Goal: Information Seeking & Learning: Learn about a topic

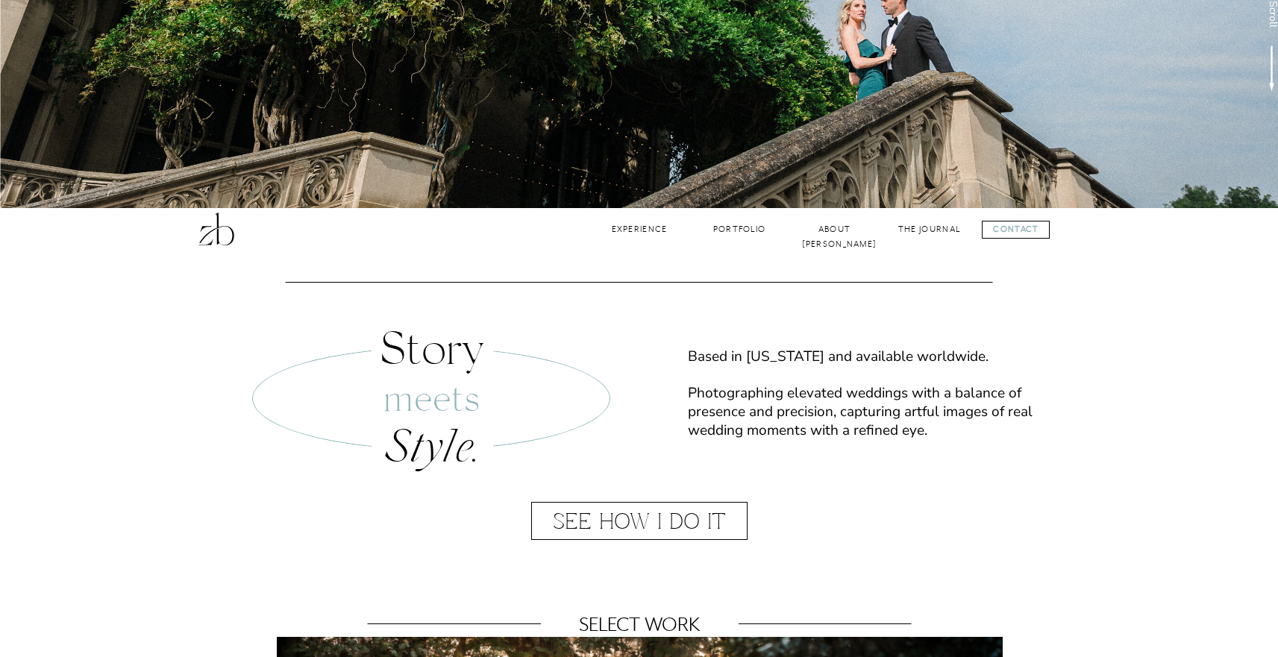
scroll to position [567, 0]
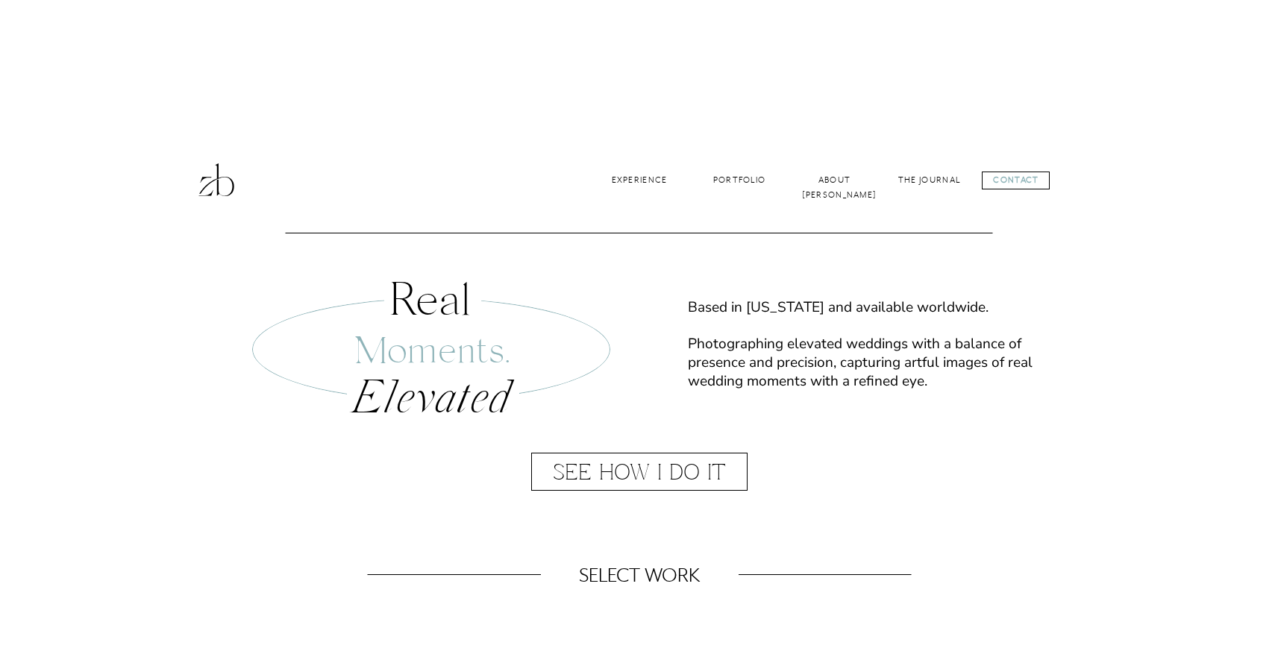
scroll to position [397, 0]
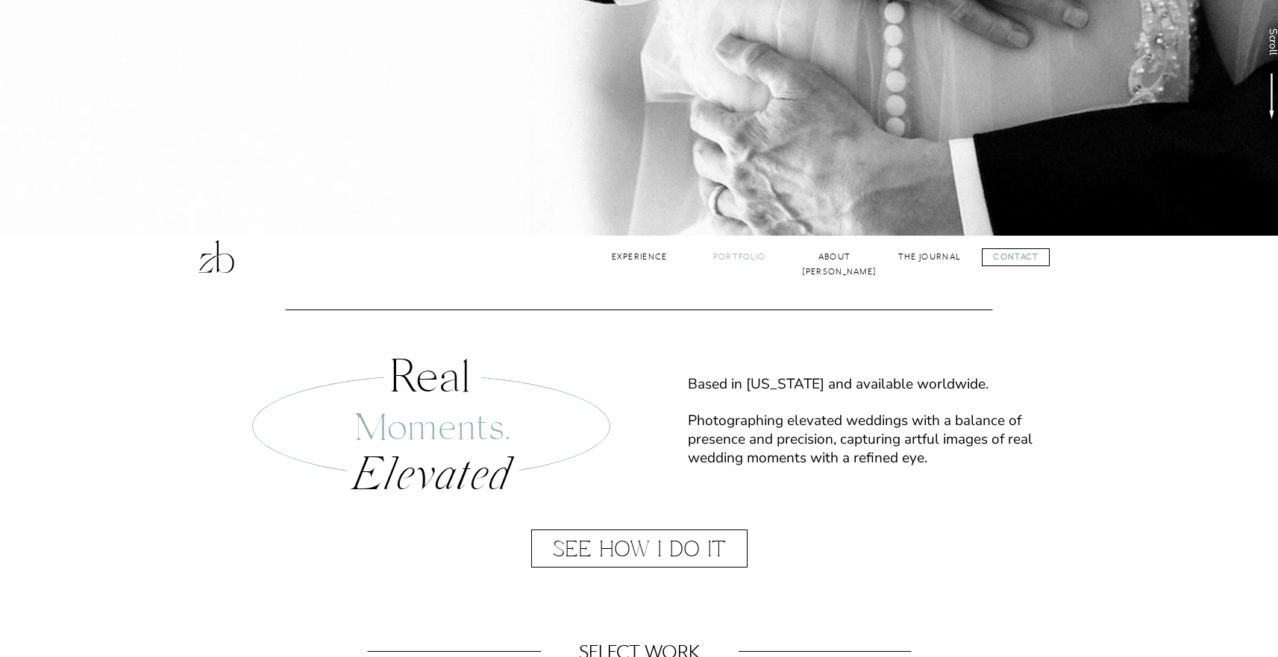
click at [745, 263] on nav "Portfolio" at bounding box center [739, 257] width 60 height 14
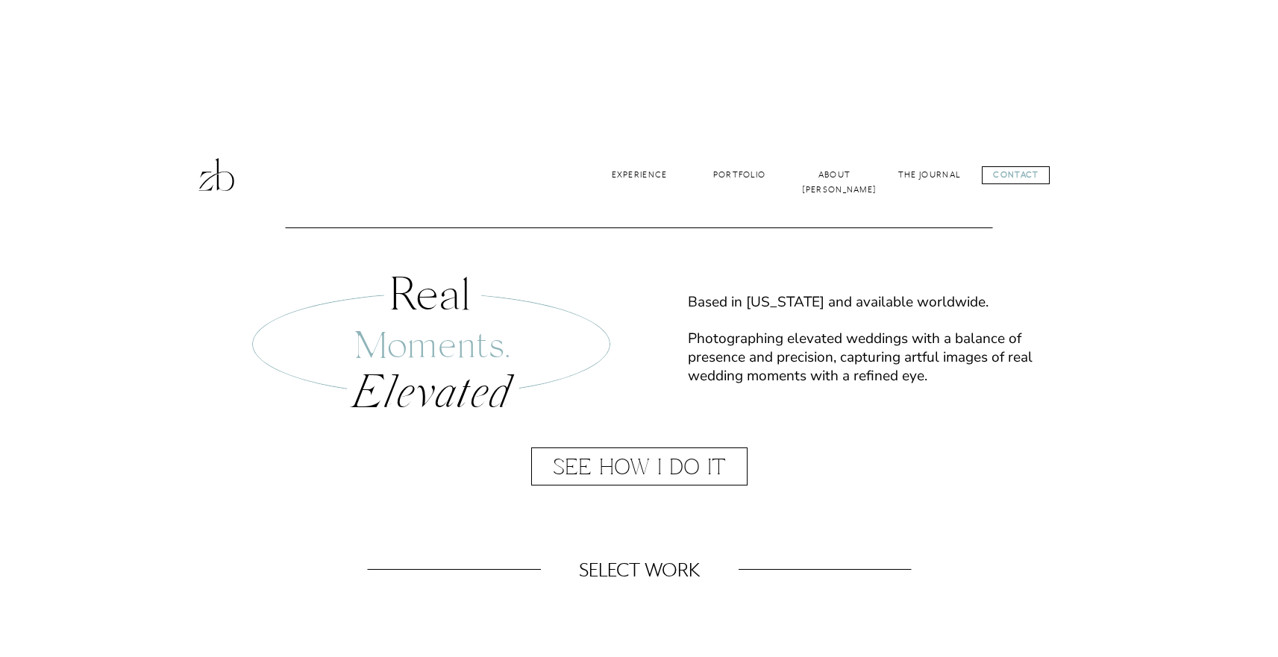
scroll to position [489, 0]
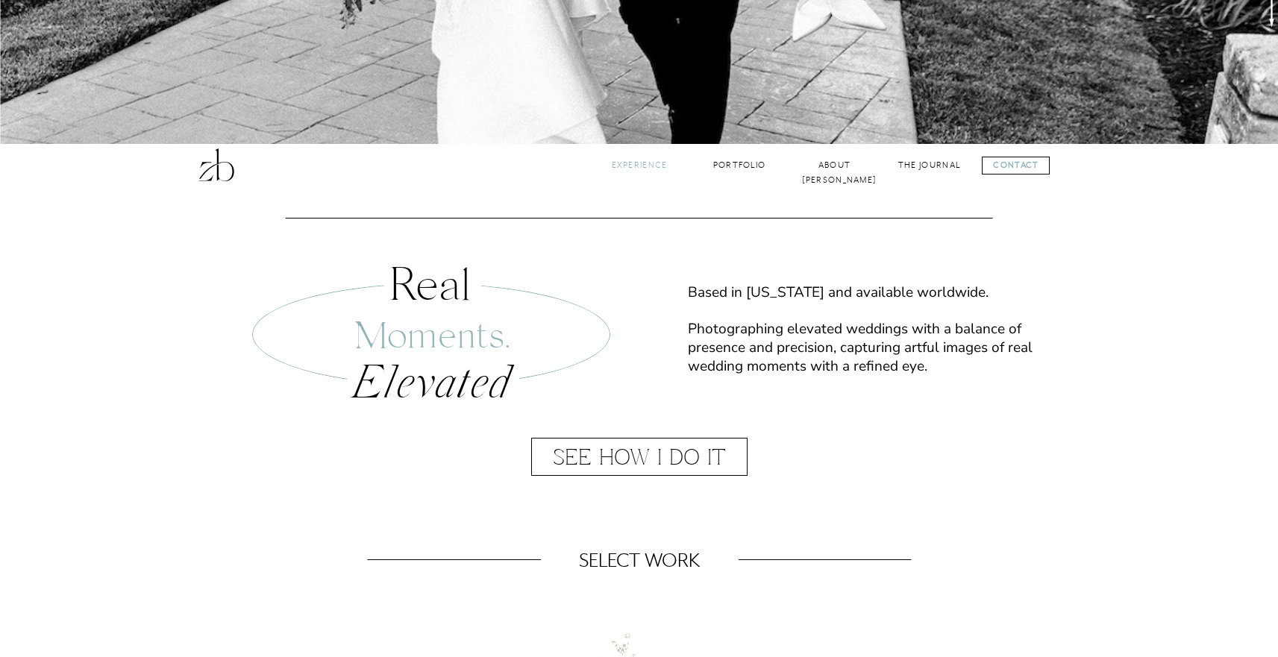
click at [642, 166] on nav "Experience" at bounding box center [640, 165] width 60 height 14
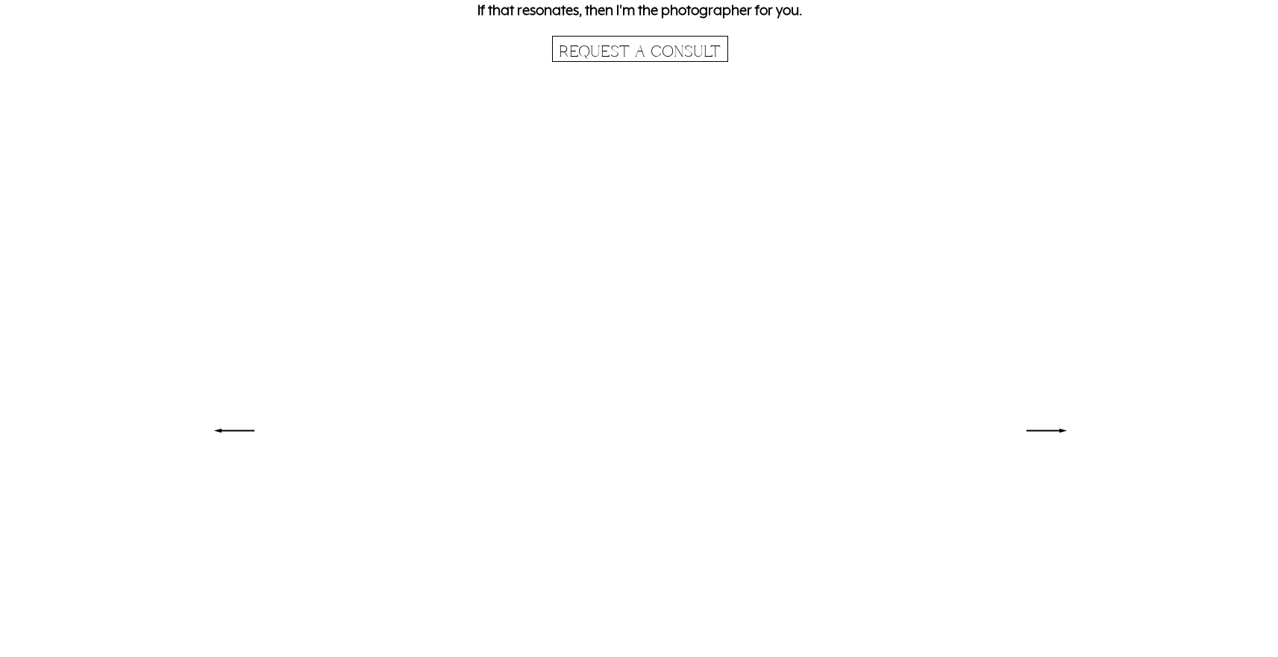
scroll to position [3817, 0]
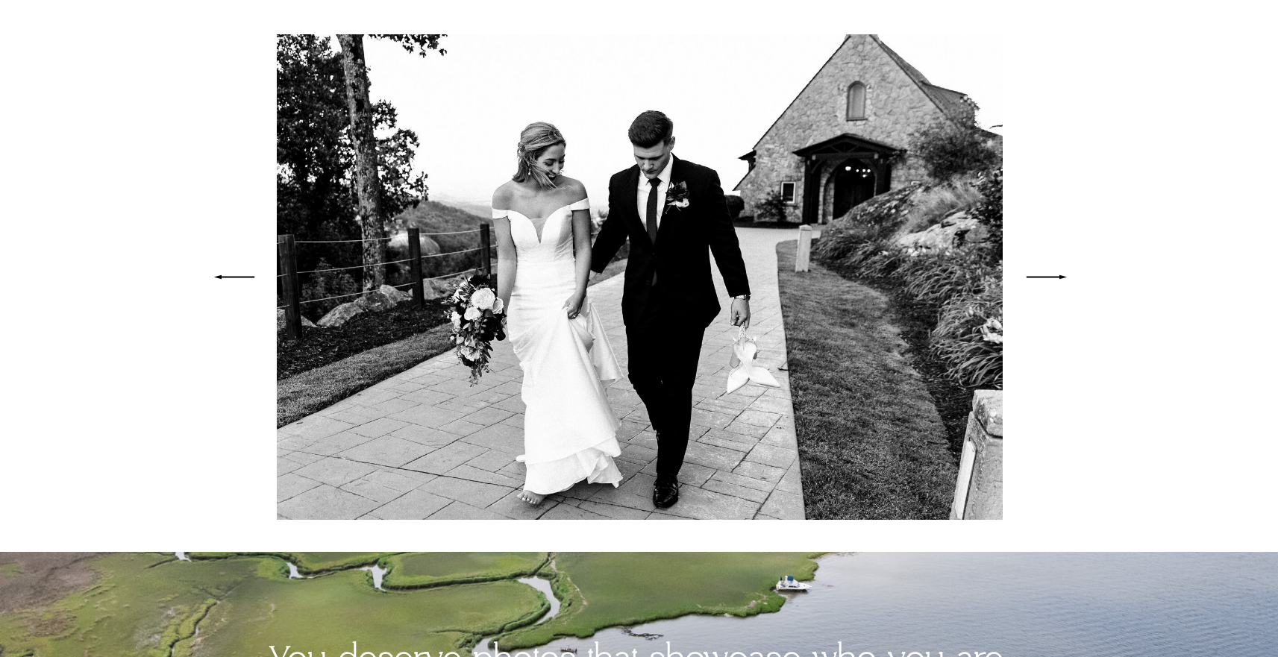
click at [1050, 271] on icon at bounding box center [1046, 277] width 55 height 53
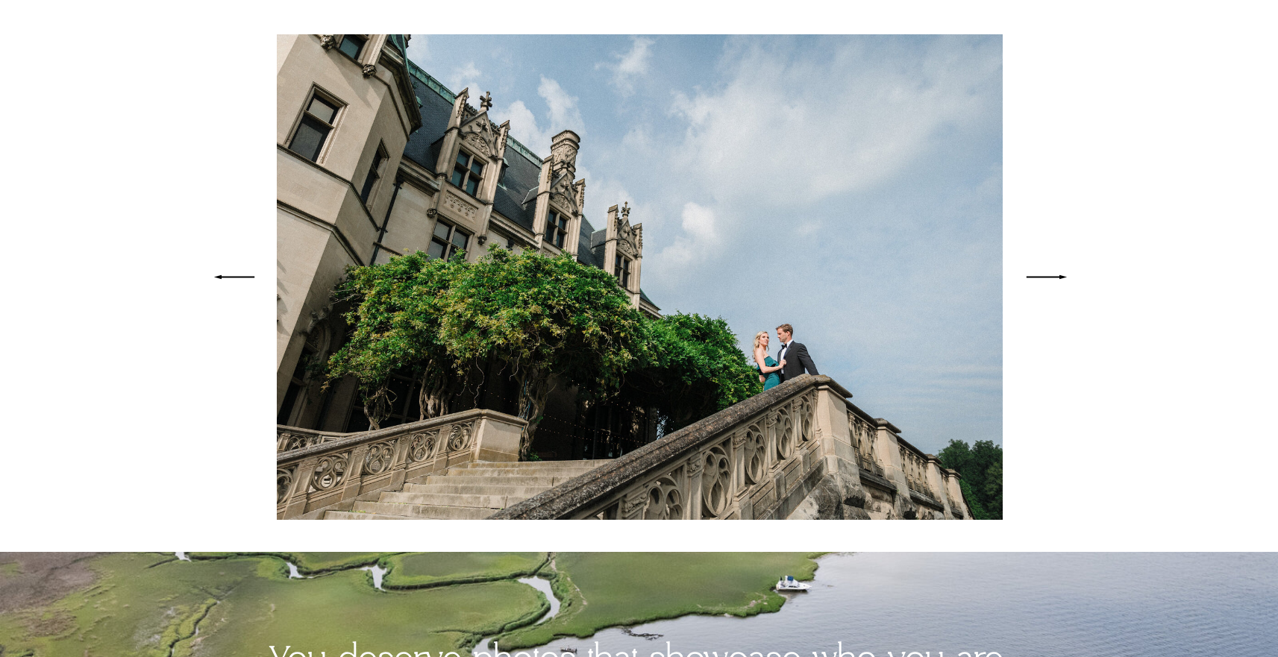
click at [1054, 275] on icon at bounding box center [1046, 277] width 55 height 53
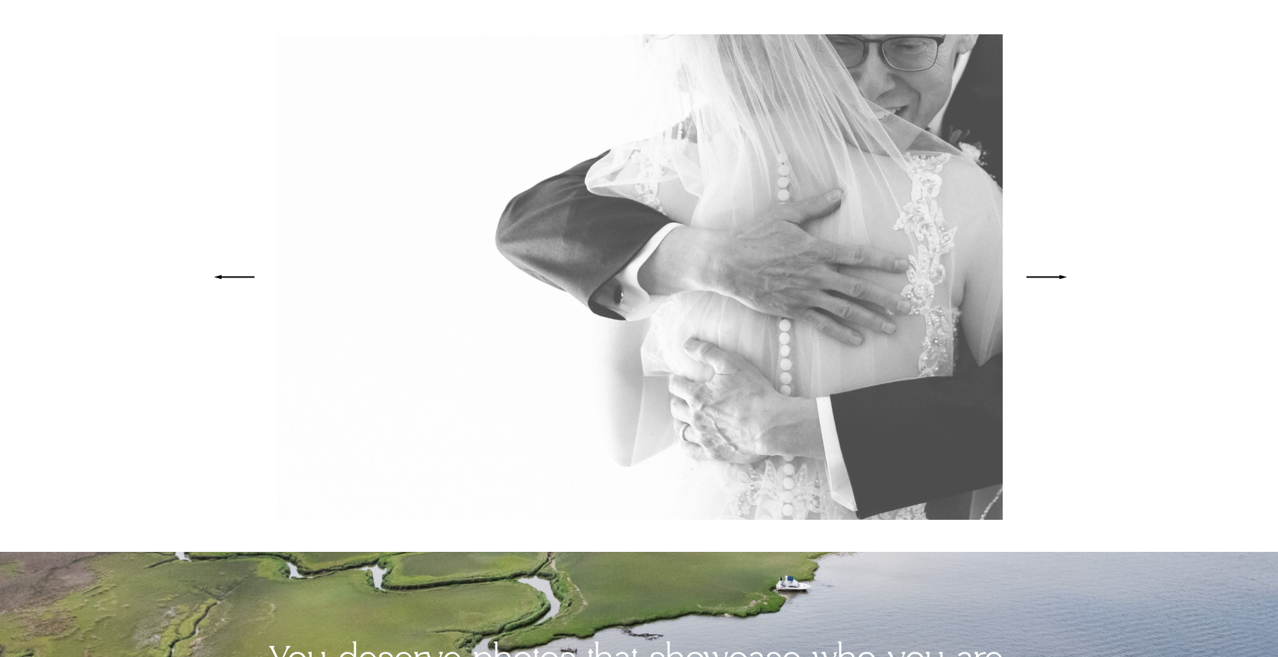
click at [1054, 275] on icon at bounding box center [1046, 277] width 55 height 53
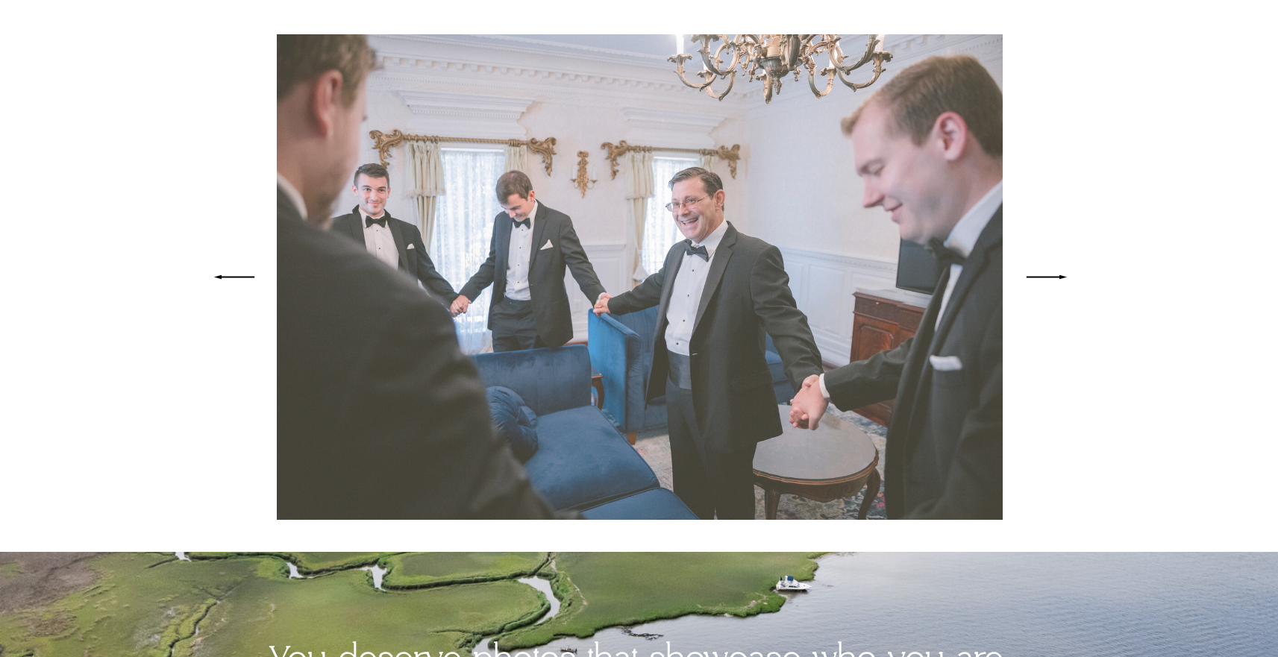
click at [1054, 275] on icon at bounding box center [1046, 277] width 55 height 53
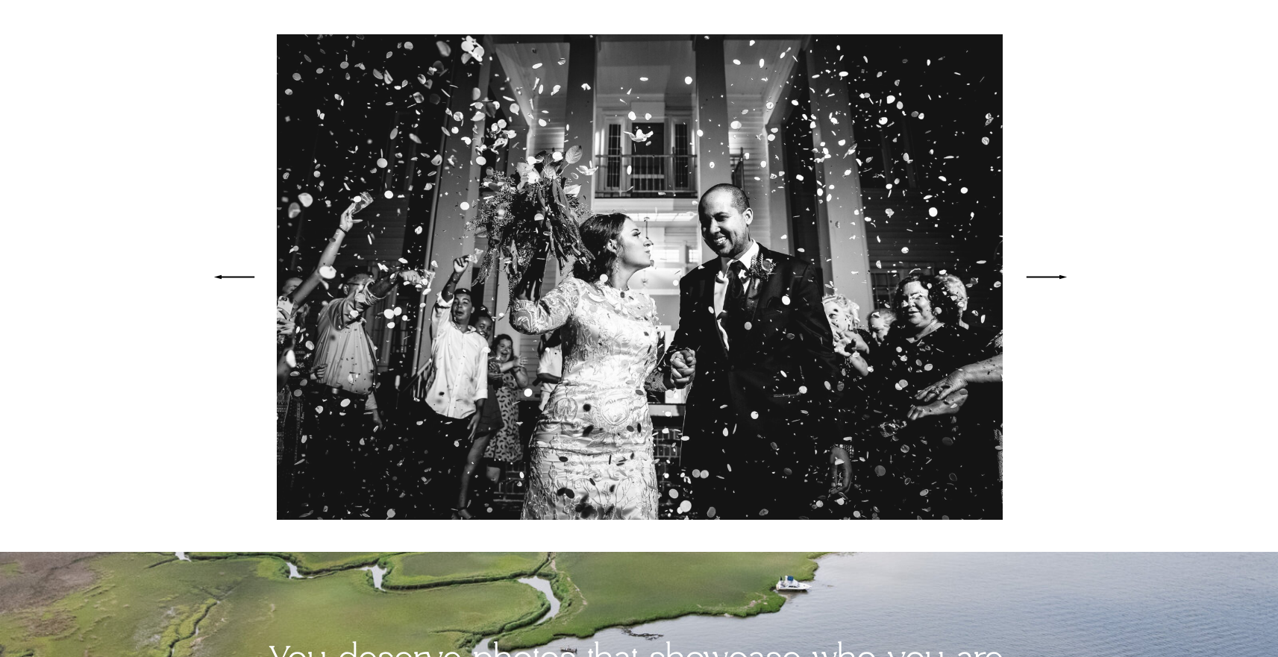
click at [1054, 275] on icon at bounding box center [1046, 277] width 55 height 53
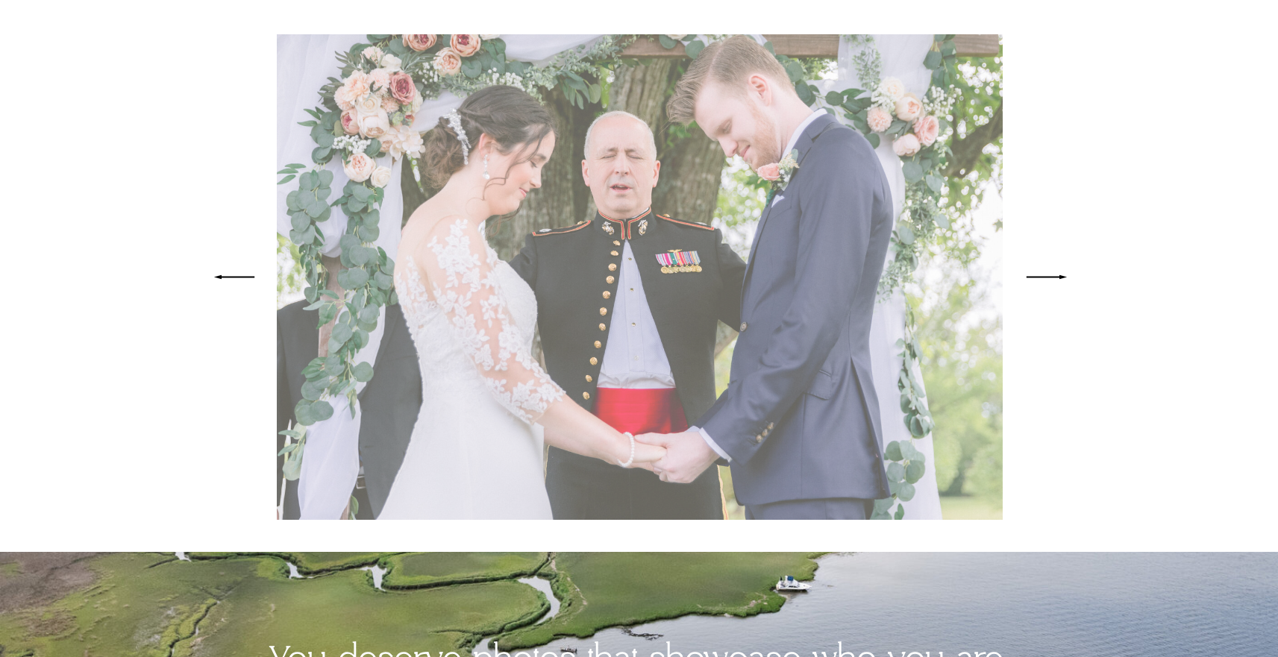
click at [1054, 275] on icon at bounding box center [1046, 277] width 55 height 53
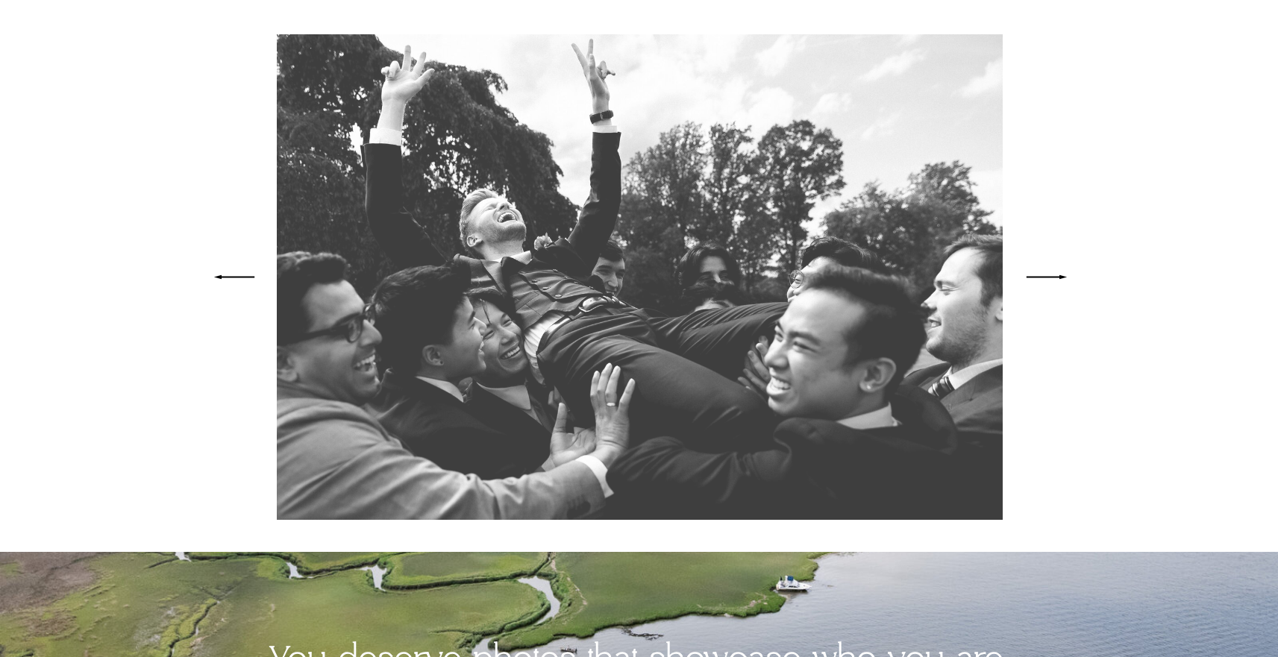
click at [1054, 275] on icon at bounding box center [1046, 277] width 55 height 53
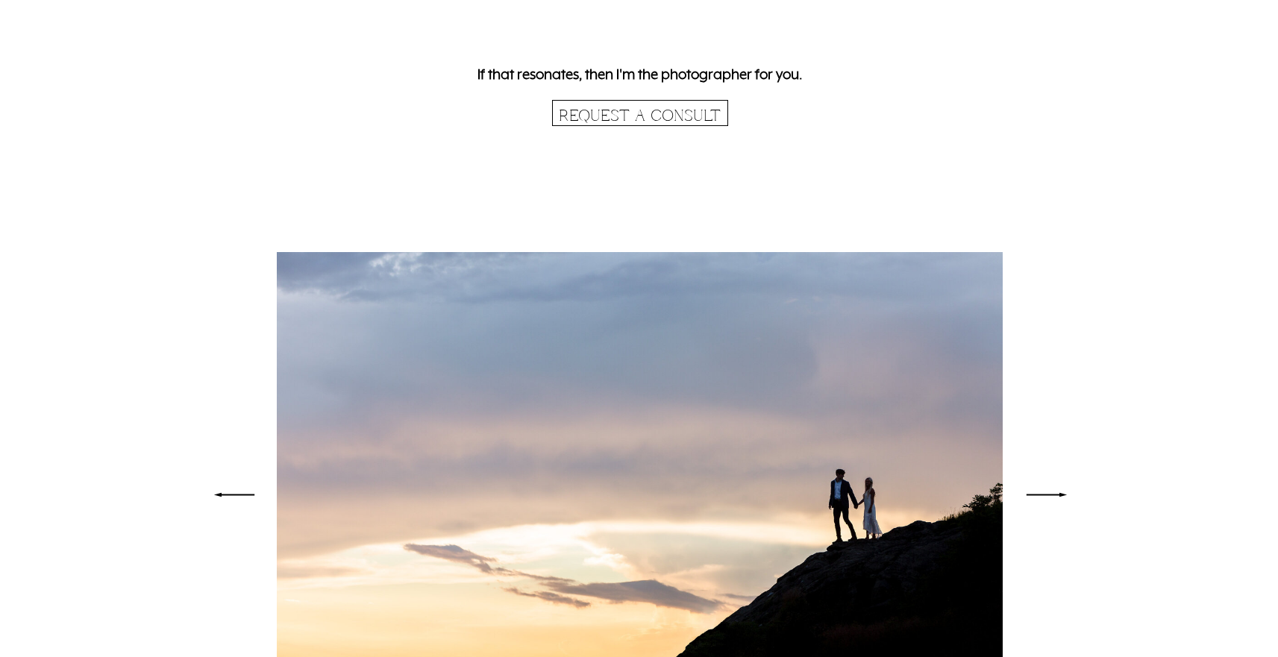
scroll to position [3753, 0]
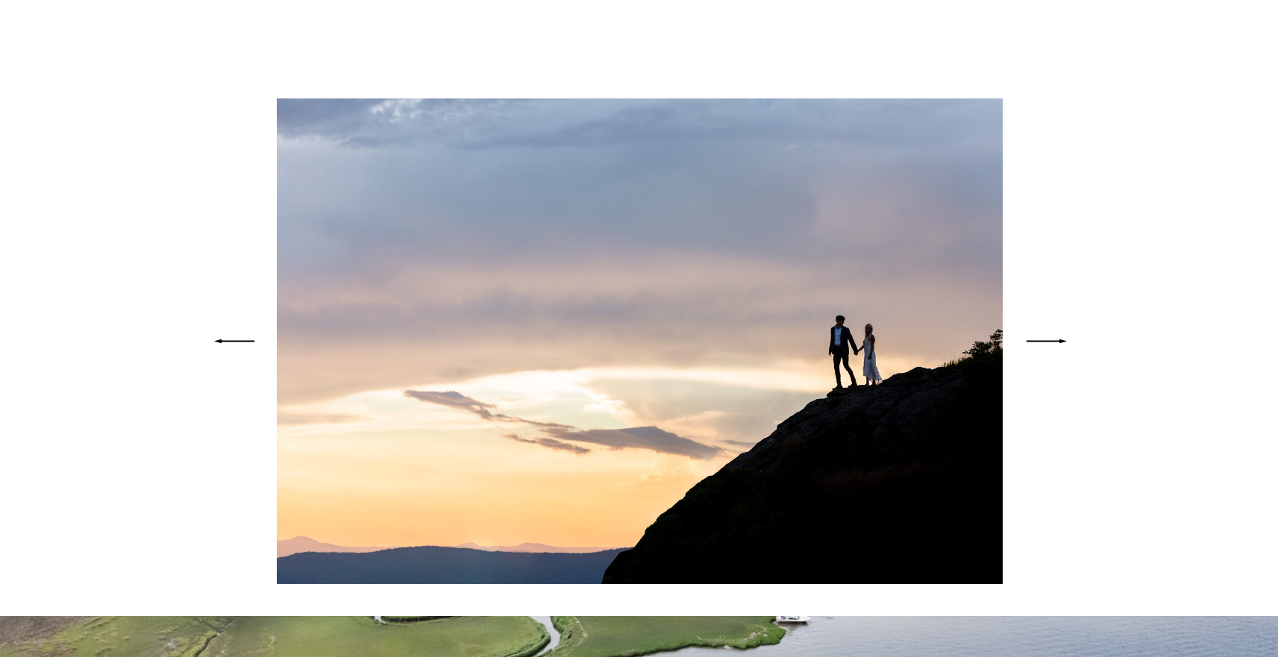
click at [1056, 340] on icon at bounding box center [1046, 341] width 55 height 53
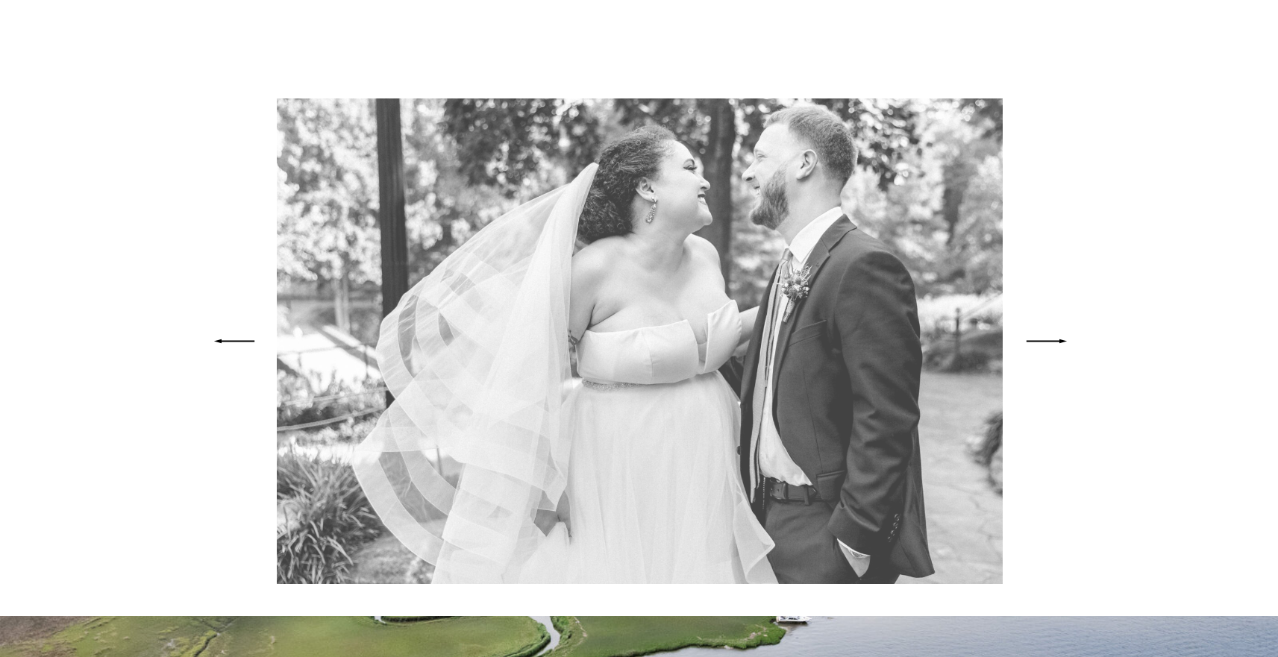
click at [1056, 340] on icon at bounding box center [1046, 341] width 55 height 53
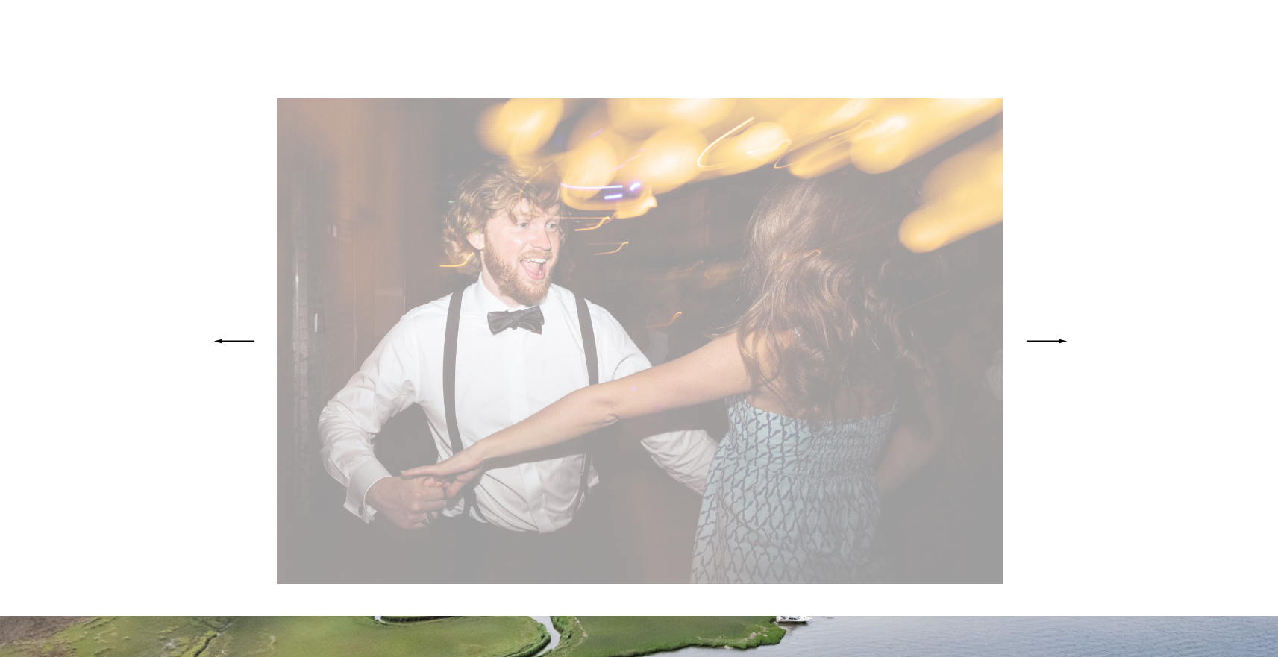
click at [1056, 340] on icon at bounding box center [1046, 341] width 55 height 53
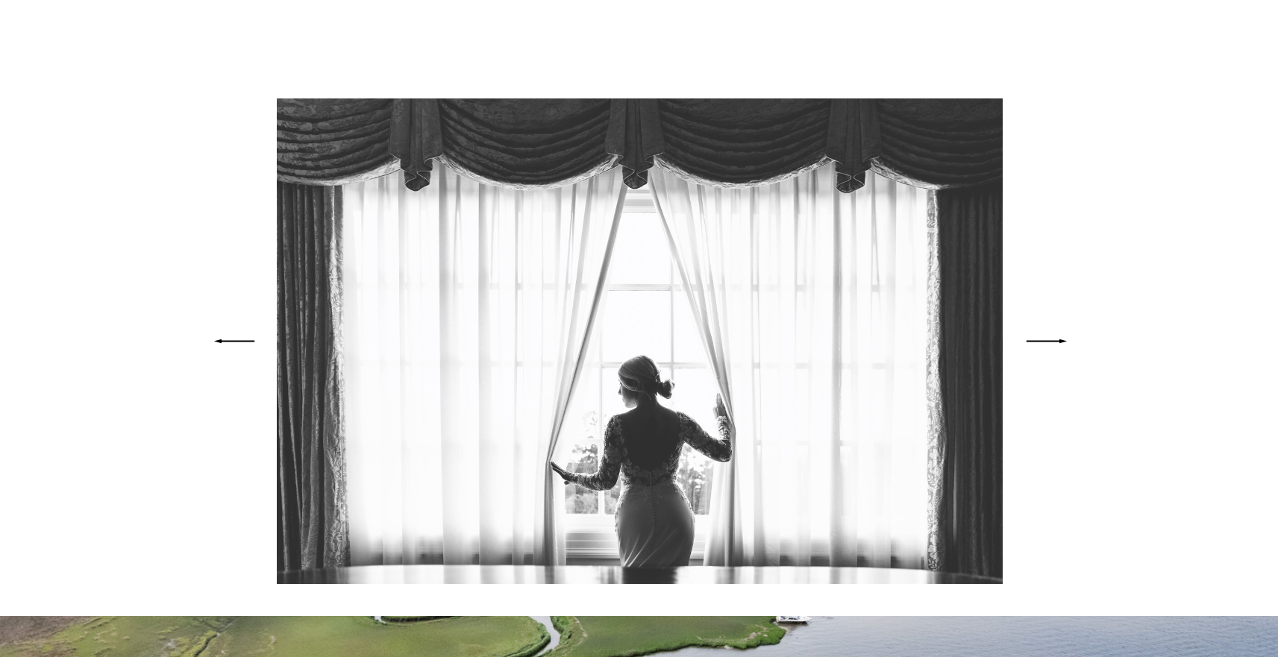
click at [1056, 340] on icon at bounding box center [1046, 341] width 55 height 53
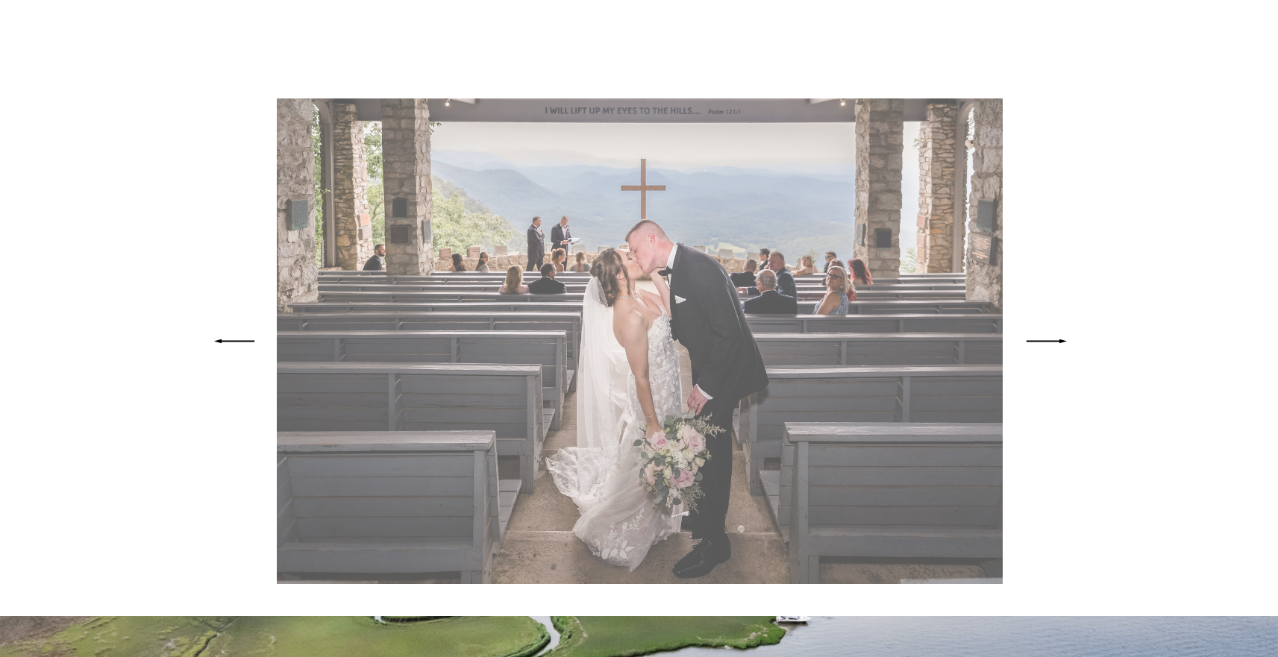
click at [1056, 340] on icon at bounding box center [1046, 341] width 55 height 53
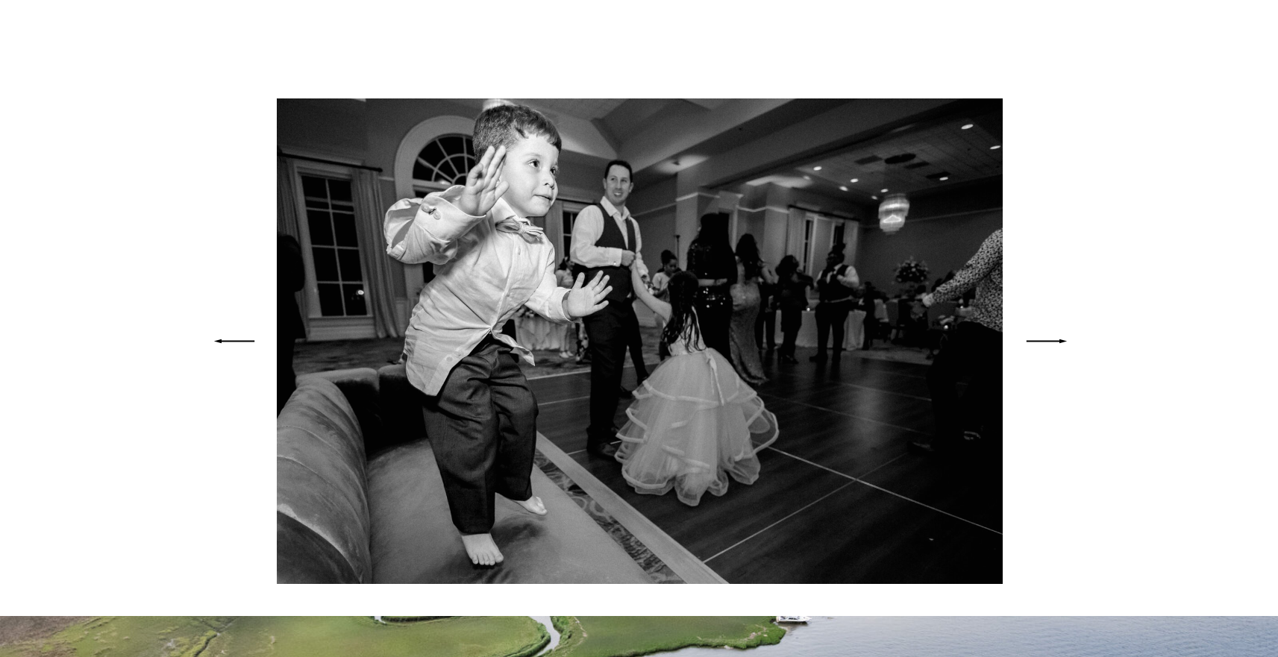
click at [1056, 340] on icon at bounding box center [1046, 341] width 55 height 53
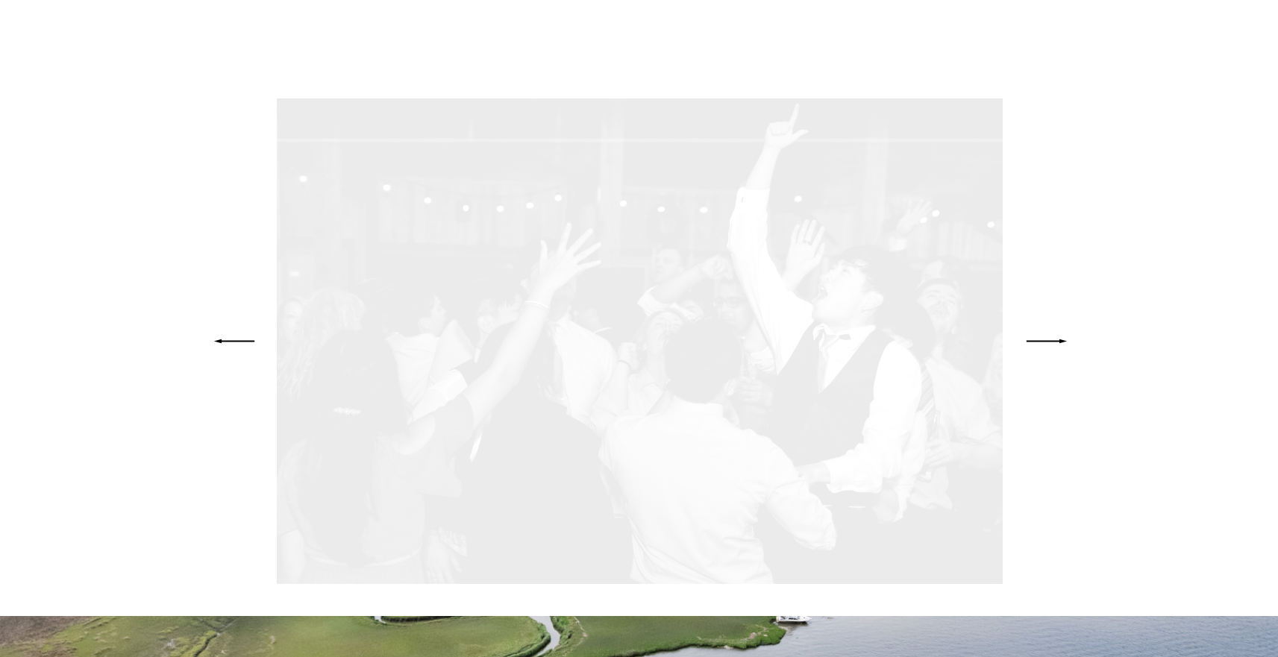
click at [1056, 340] on icon at bounding box center [1046, 341] width 55 height 53
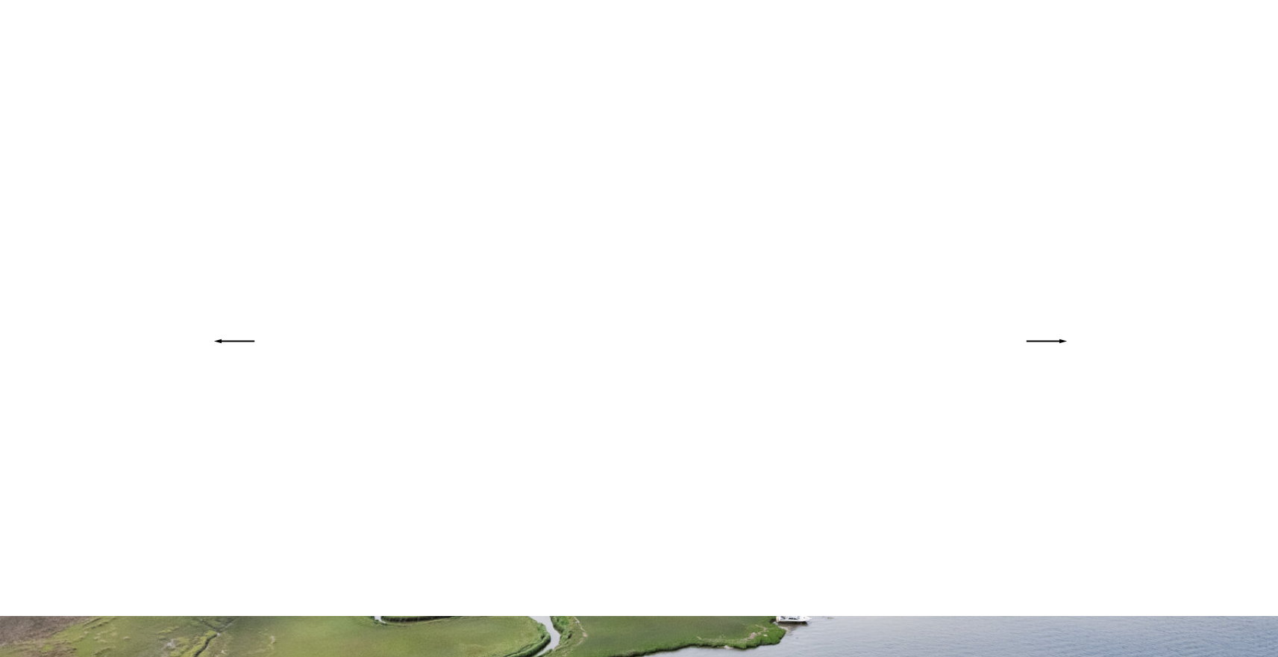
click at [1056, 340] on icon at bounding box center [1046, 341] width 55 height 53
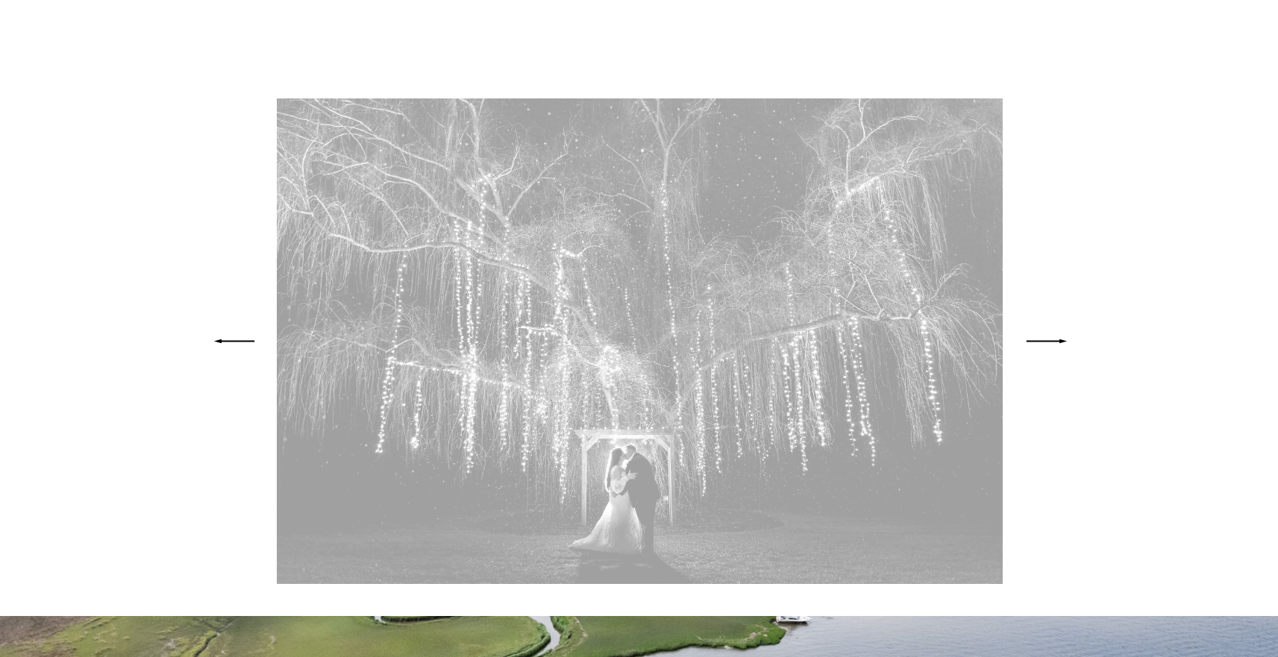
click at [1056, 340] on icon at bounding box center [1046, 341] width 55 height 53
